Goal: Information Seeking & Learning: Learn about a topic

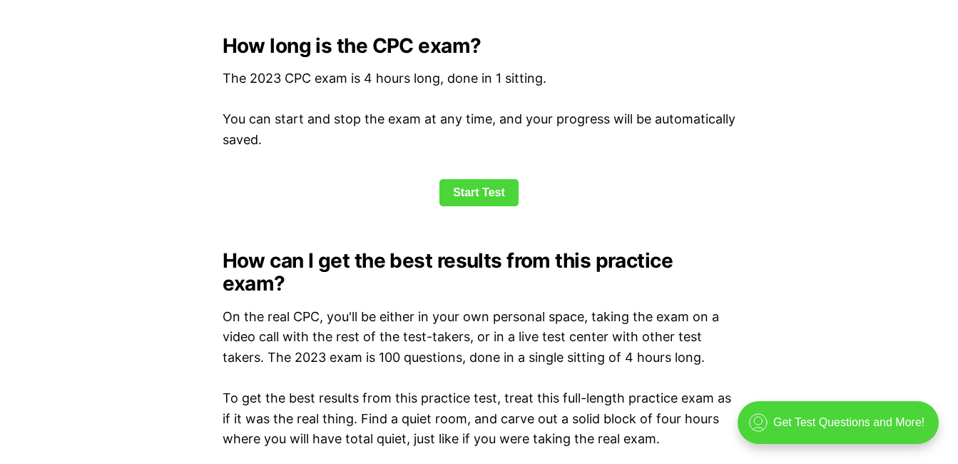
scroll to position [1969, 0]
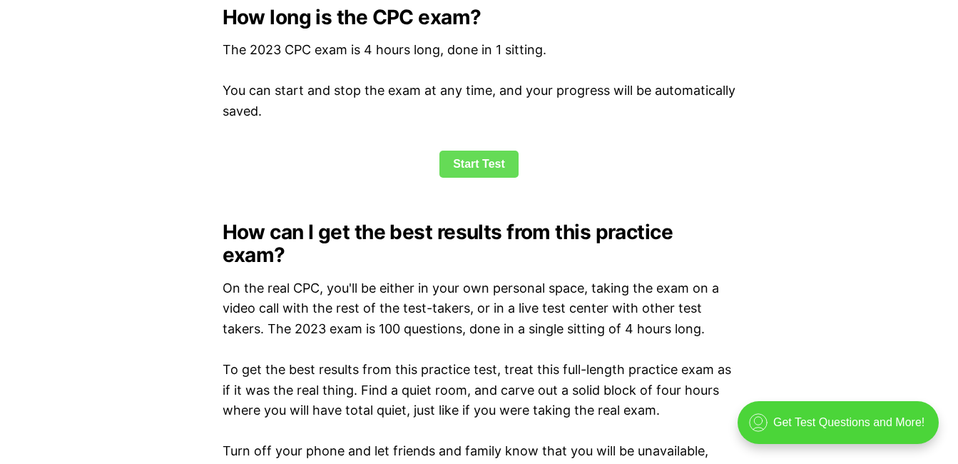
click at [504, 171] on link "Start Test" at bounding box center [479, 164] width 79 height 27
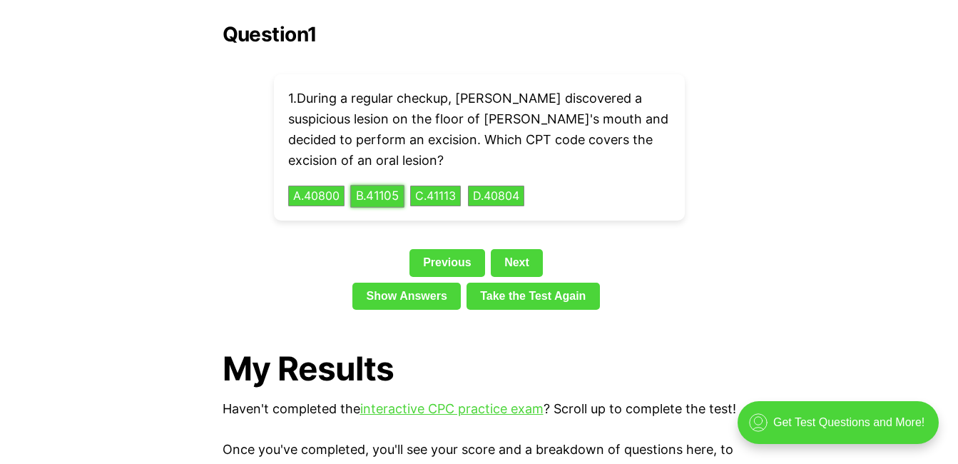
click at [391, 185] on button "B . 41105" at bounding box center [377, 196] width 54 height 22
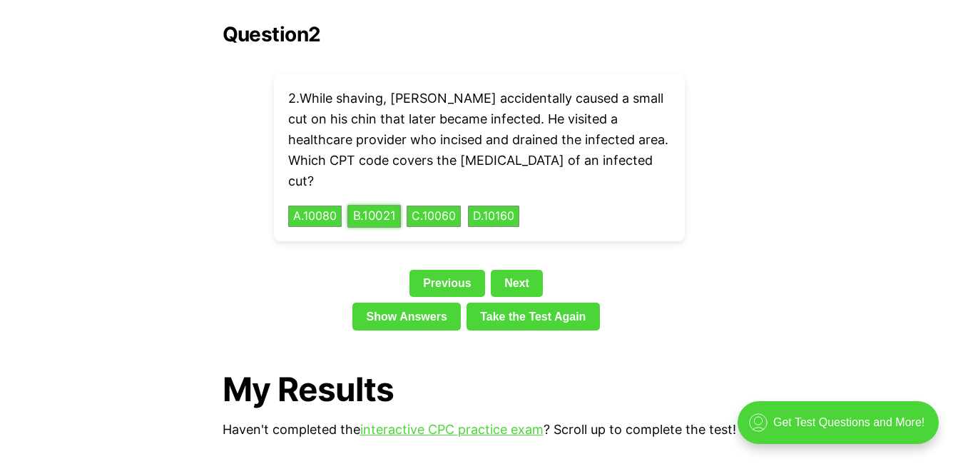
click at [387, 206] on button "B . 10021" at bounding box center [375, 217] width 54 height 22
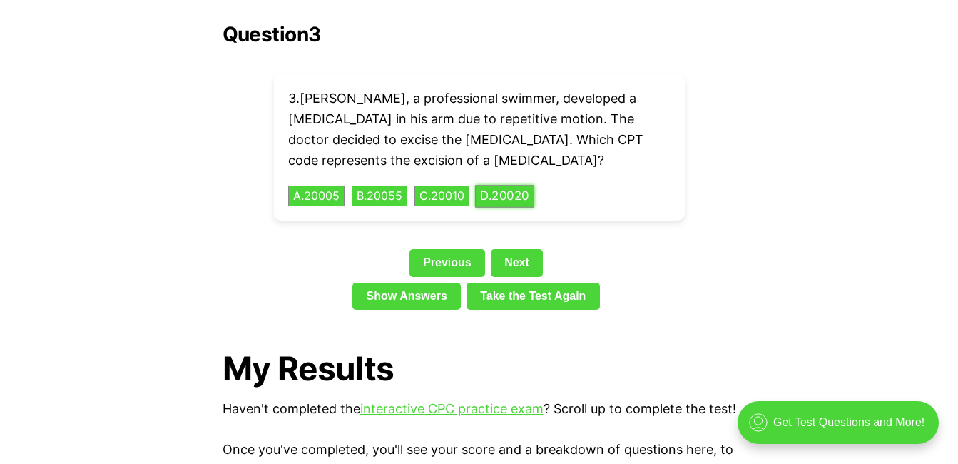
click at [534, 185] on button "D . 20020" at bounding box center [504, 196] width 59 height 22
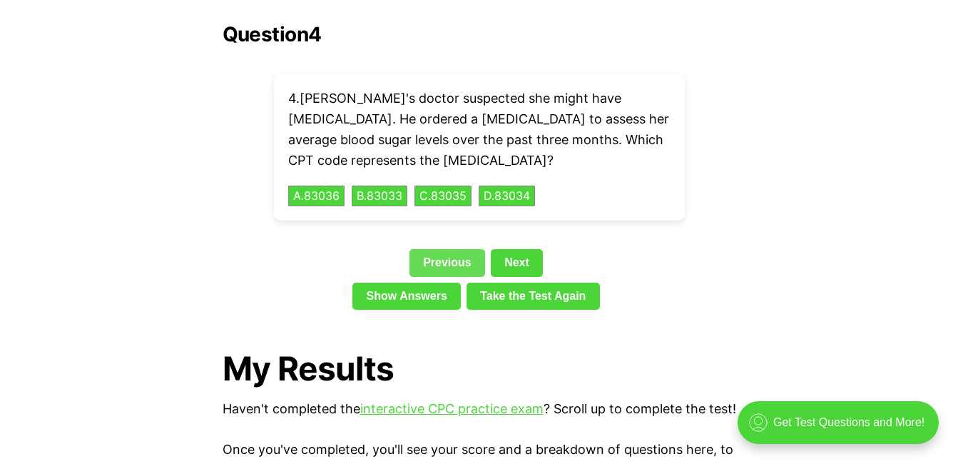
click at [454, 249] on link "Previous" at bounding box center [448, 262] width 76 height 27
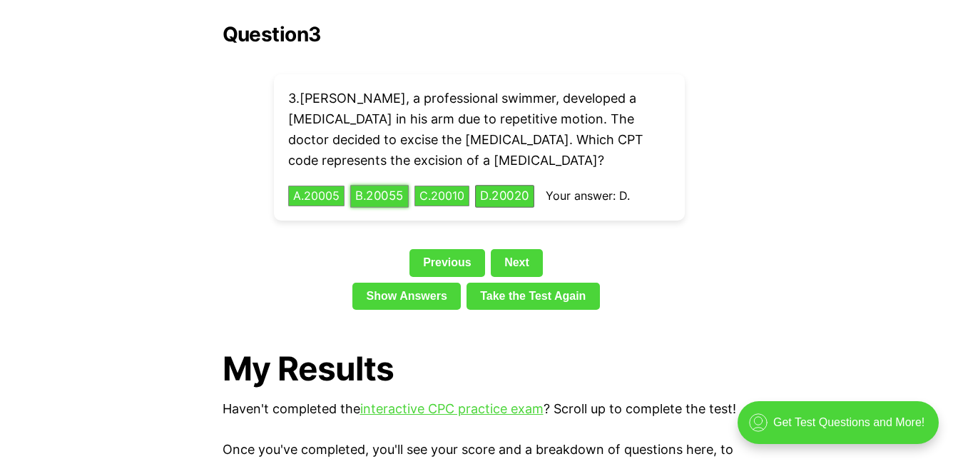
click at [385, 185] on button "B . 20055" at bounding box center [379, 196] width 59 height 22
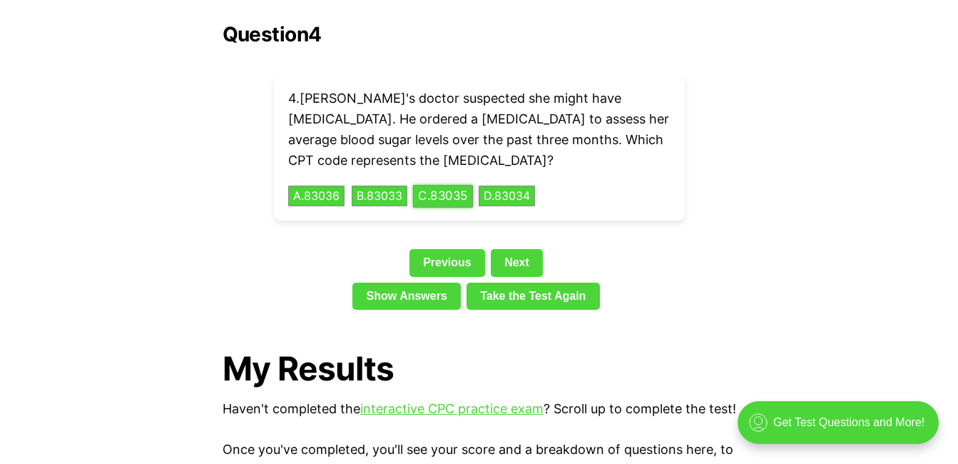
click at [442, 185] on button "C . 83035" at bounding box center [443, 196] width 60 height 22
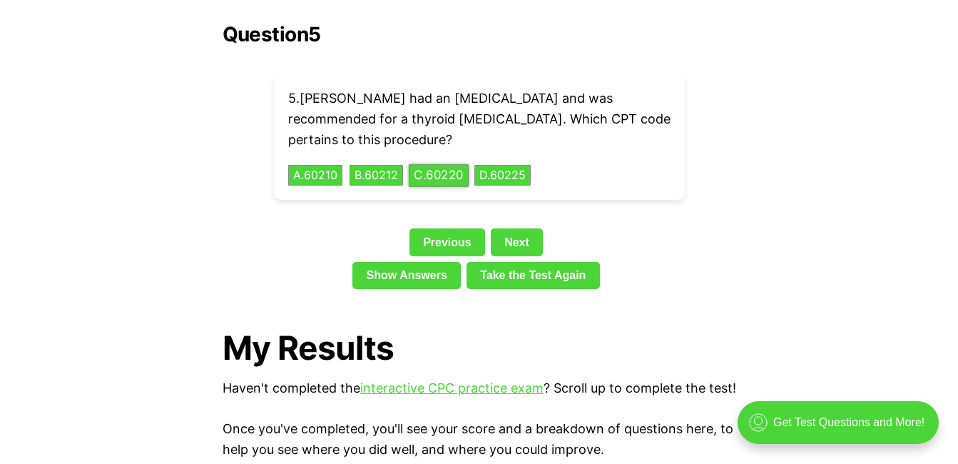
click at [465, 164] on button "C . 60220" at bounding box center [439, 175] width 60 height 22
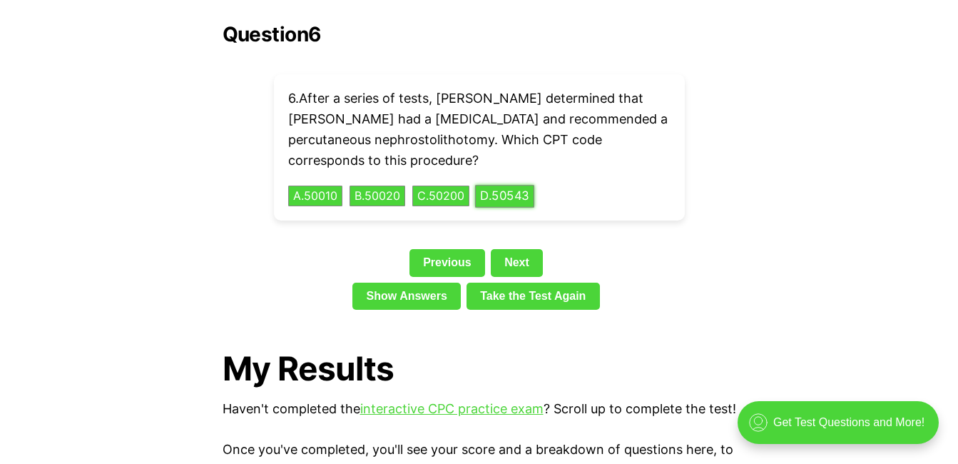
click at [510, 185] on button "D . 50543" at bounding box center [504, 196] width 59 height 22
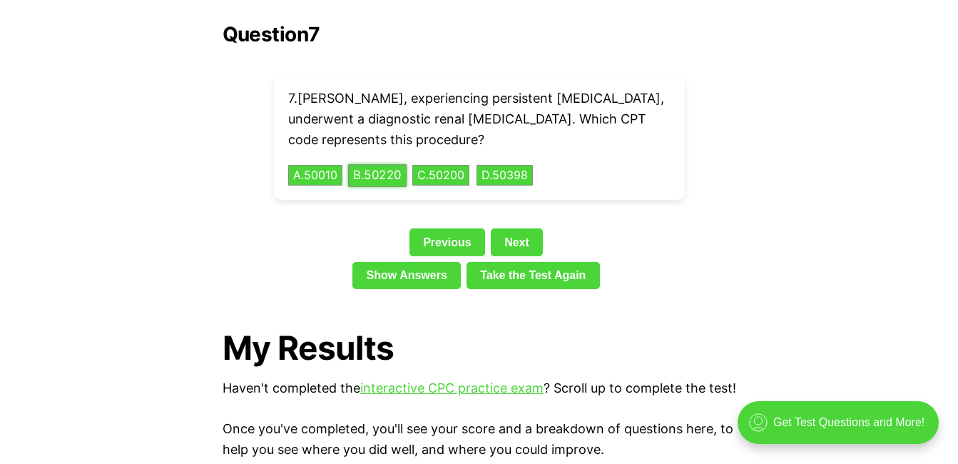
click at [380, 164] on button "B . 50220" at bounding box center [377, 175] width 59 height 22
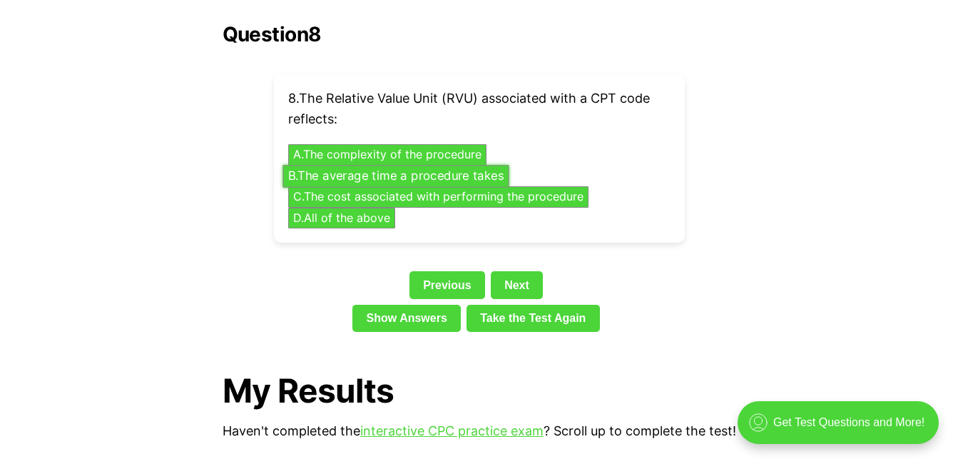
click at [477, 165] on button "B . The average time a procedure takes" at bounding box center [396, 176] width 226 height 22
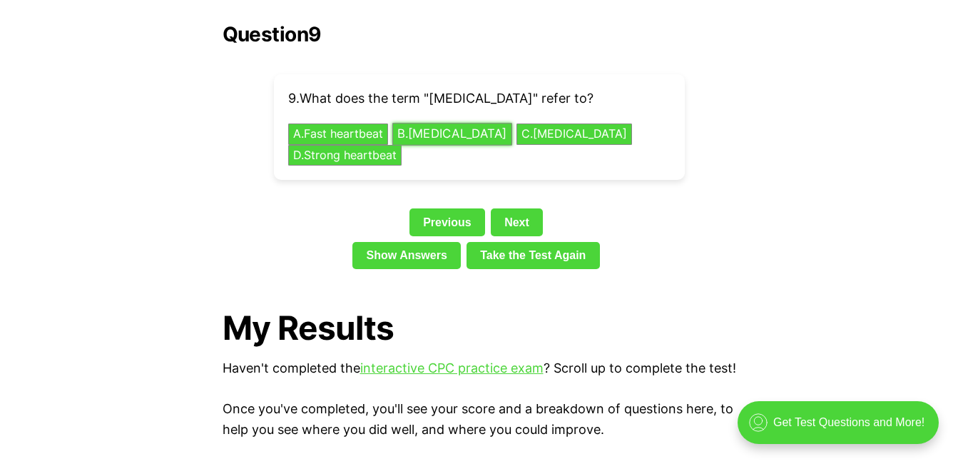
click at [418, 123] on button "B . [MEDICAL_DATA]" at bounding box center [452, 134] width 120 height 22
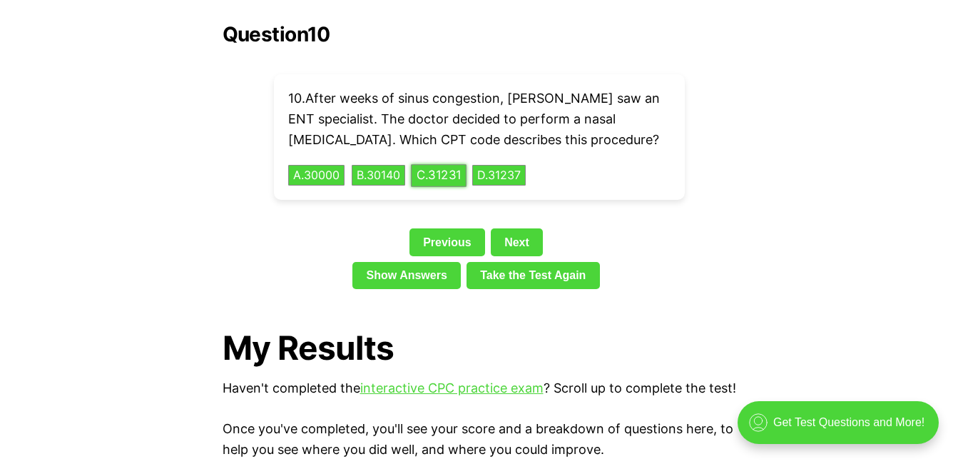
click at [421, 164] on button "C . 31231" at bounding box center [439, 175] width 56 height 22
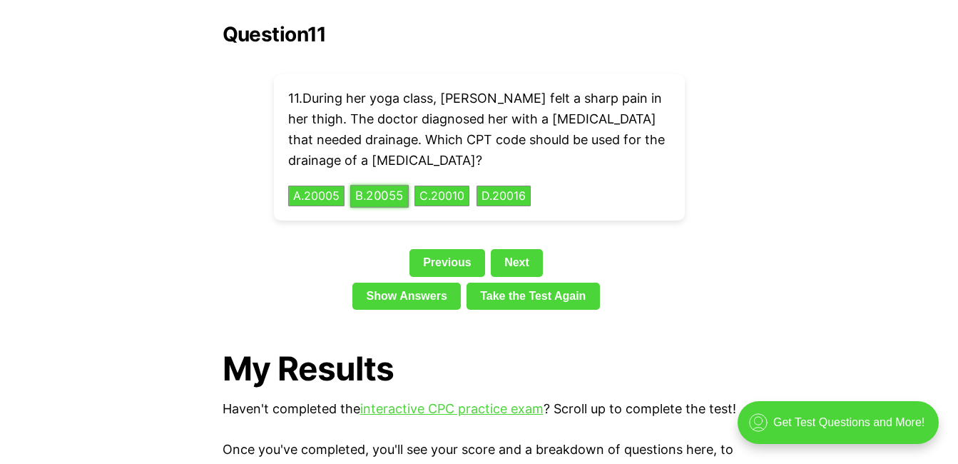
click at [374, 185] on button "B . 20055" at bounding box center [379, 196] width 59 height 22
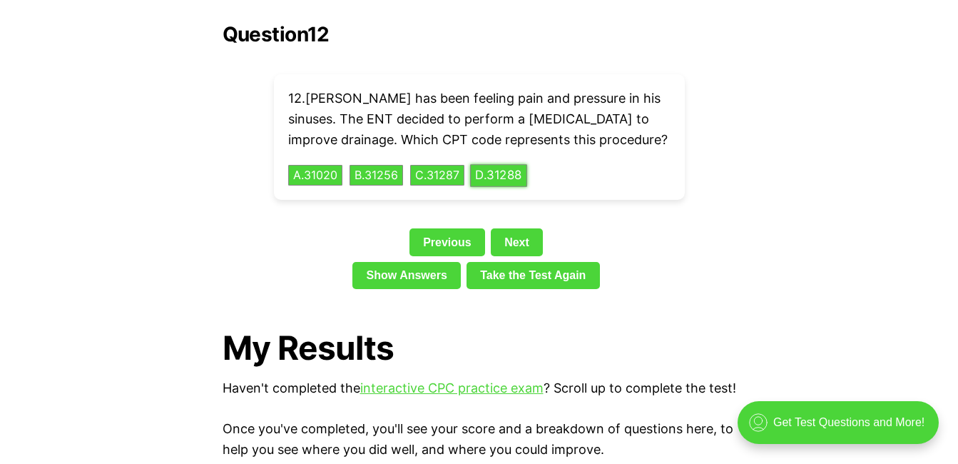
click at [494, 164] on button "D . 31288" at bounding box center [498, 175] width 57 height 22
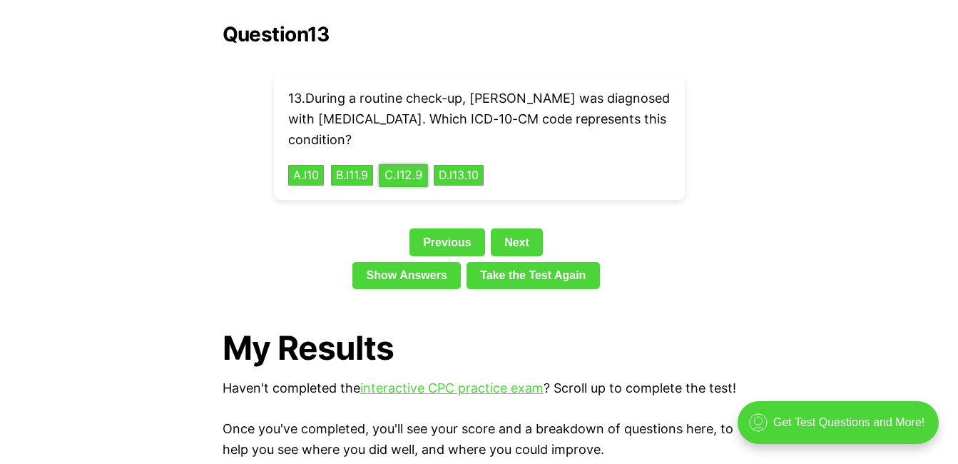
click at [398, 164] on button "C . I12.9" at bounding box center [403, 175] width 49 height 22
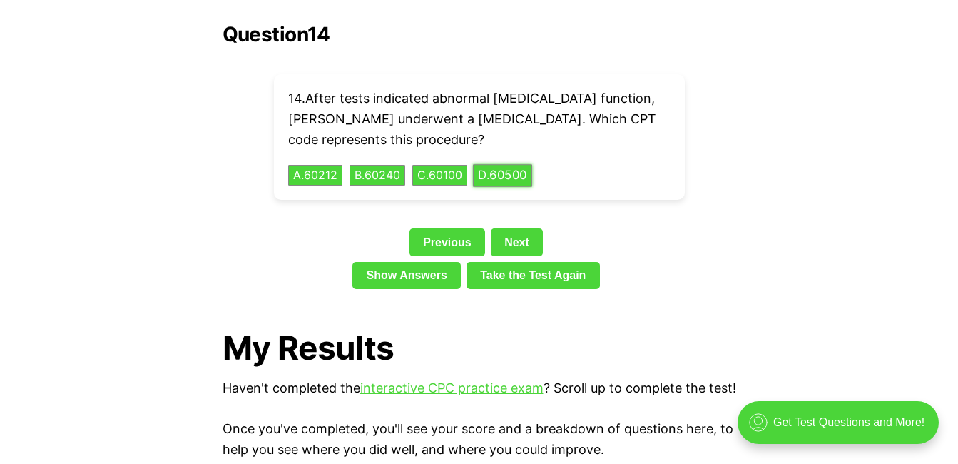
click at [508, 164] on button "D . 60500" at bounding box center [502, 175] width 59 height 22
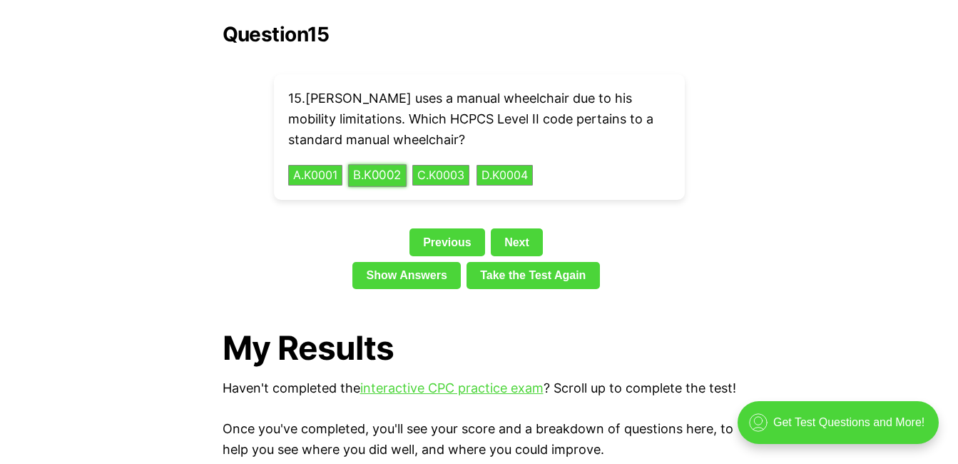
click at [402, 164] on button "B . K0002" at bounding box center [377, 175] width 59 height 22
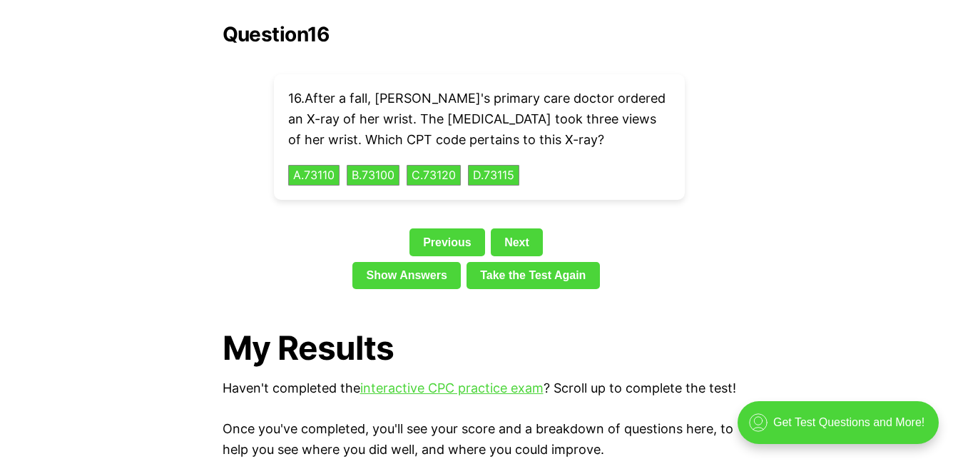
click at [475, 154] on div "16 . After a fall, [PERSON_NAME]'s primary care doctor ordered an X-ray of her …" at bounding box center [479, 137] width 411 height 126
click at [494, 164] on button "D . 73115" at bounding box center [494, 175] width 54 height 22
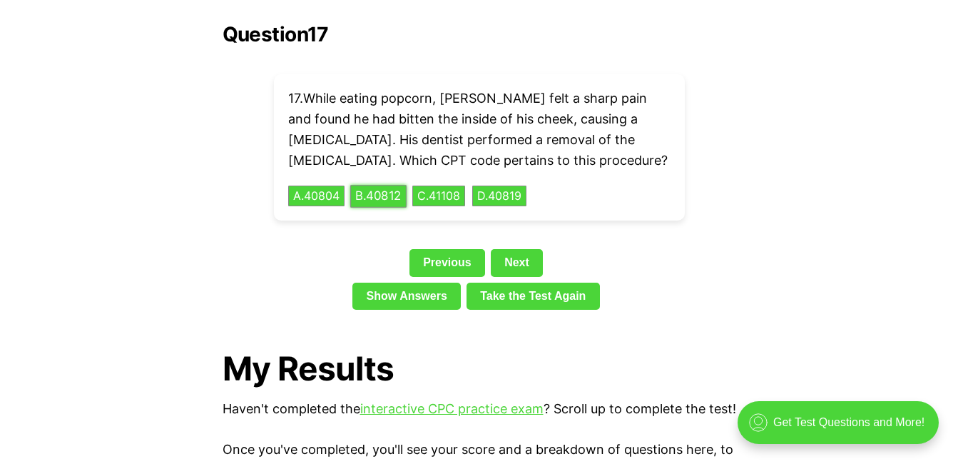
click at [372, 185] on button "B . 40812" at bounding box center [378, 196] width 56 height 22
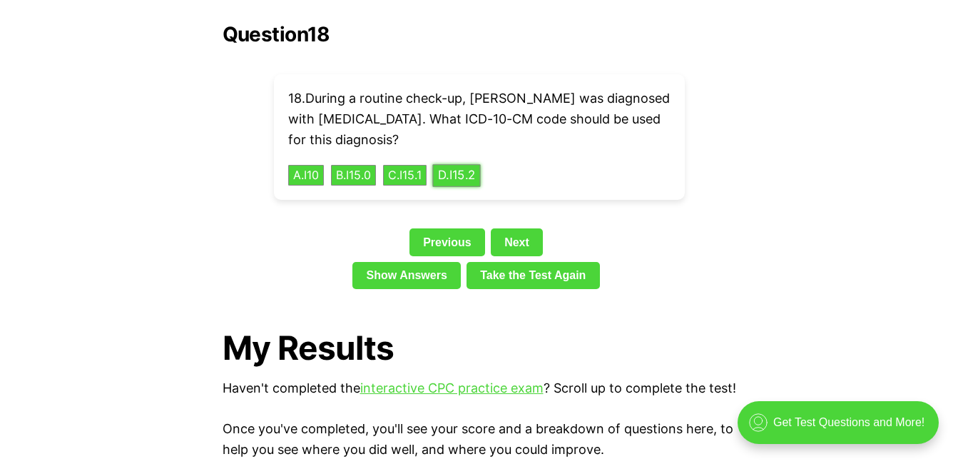
click at [454, 164] on button "D . I15.2" at bounding box center [456, 175] width 48 height 22
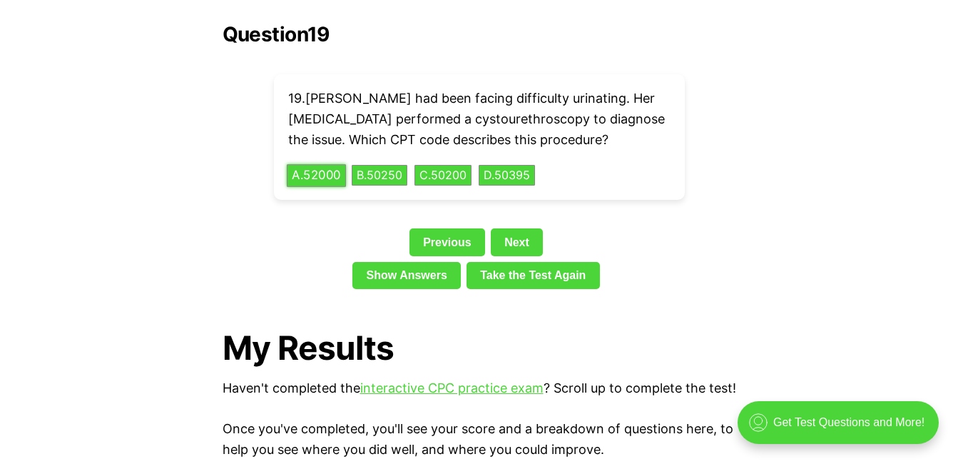
click at [338, 164] on button "A . 52000" at bounding box center [316, 175] width 59 height 22
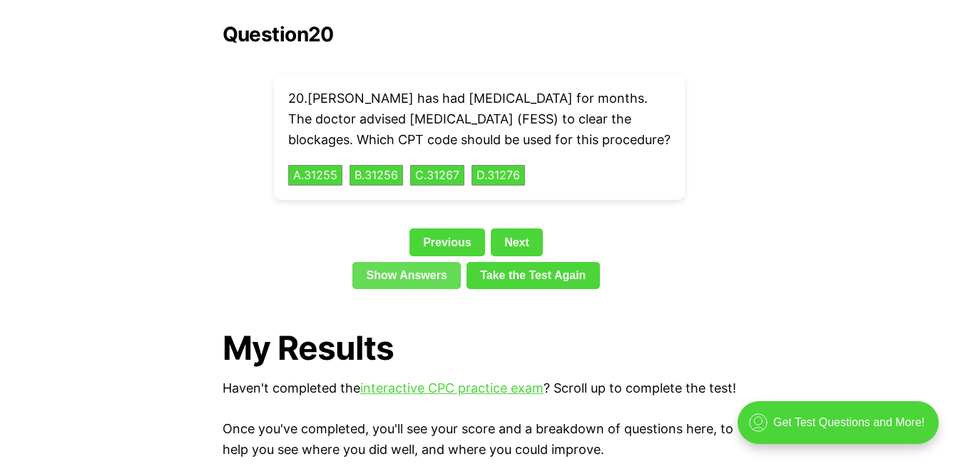
click at [412, 268] on link "Show Answers" at bounding box center [407, 275] width 108 height 27
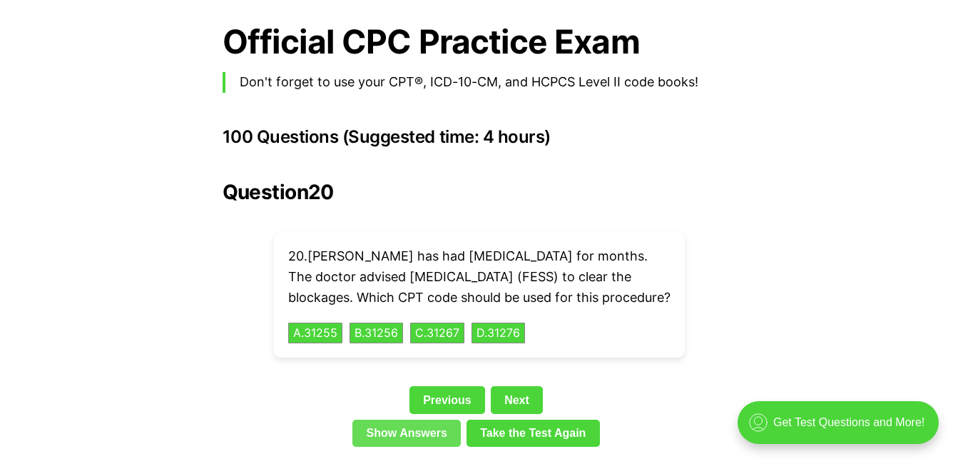
scroll to position [3110, 0]
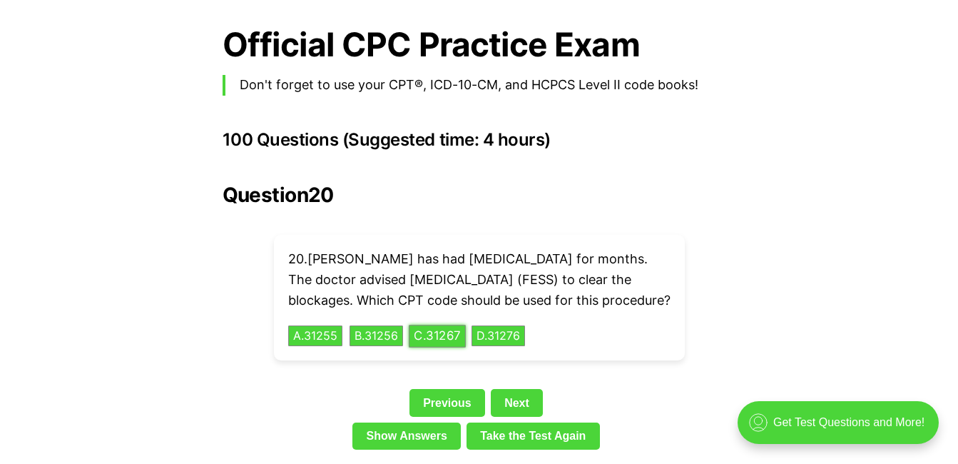
click at [448, 337] on button "C . 31267" at bounding box center [437, 336] width 57 height 22
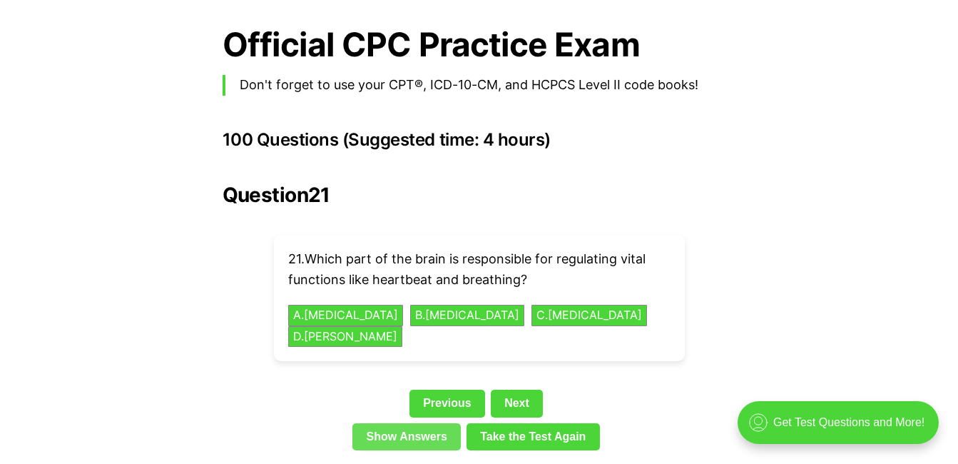
click at [434, 423] on link "Show Answers" at bounding box center [407, 436] width 108 height 27
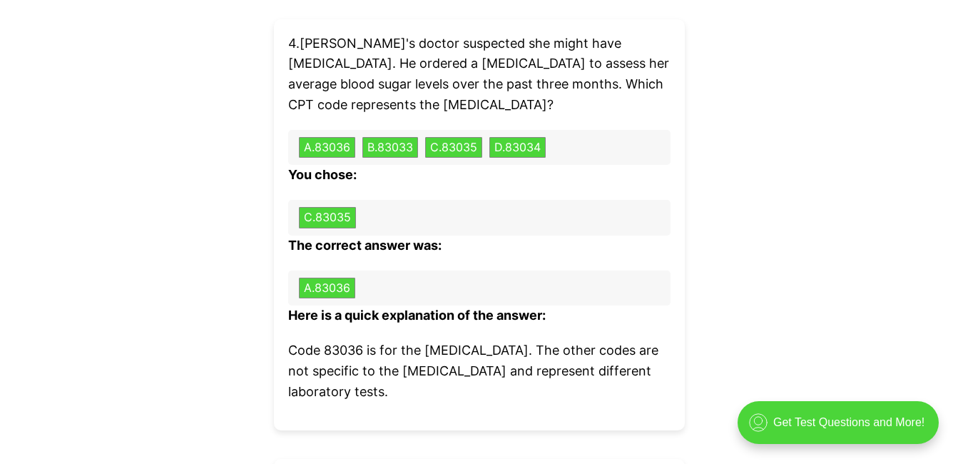
scroll to position [5723, 0]
